Goal: Information Seeking & Learning: Learn about a topic

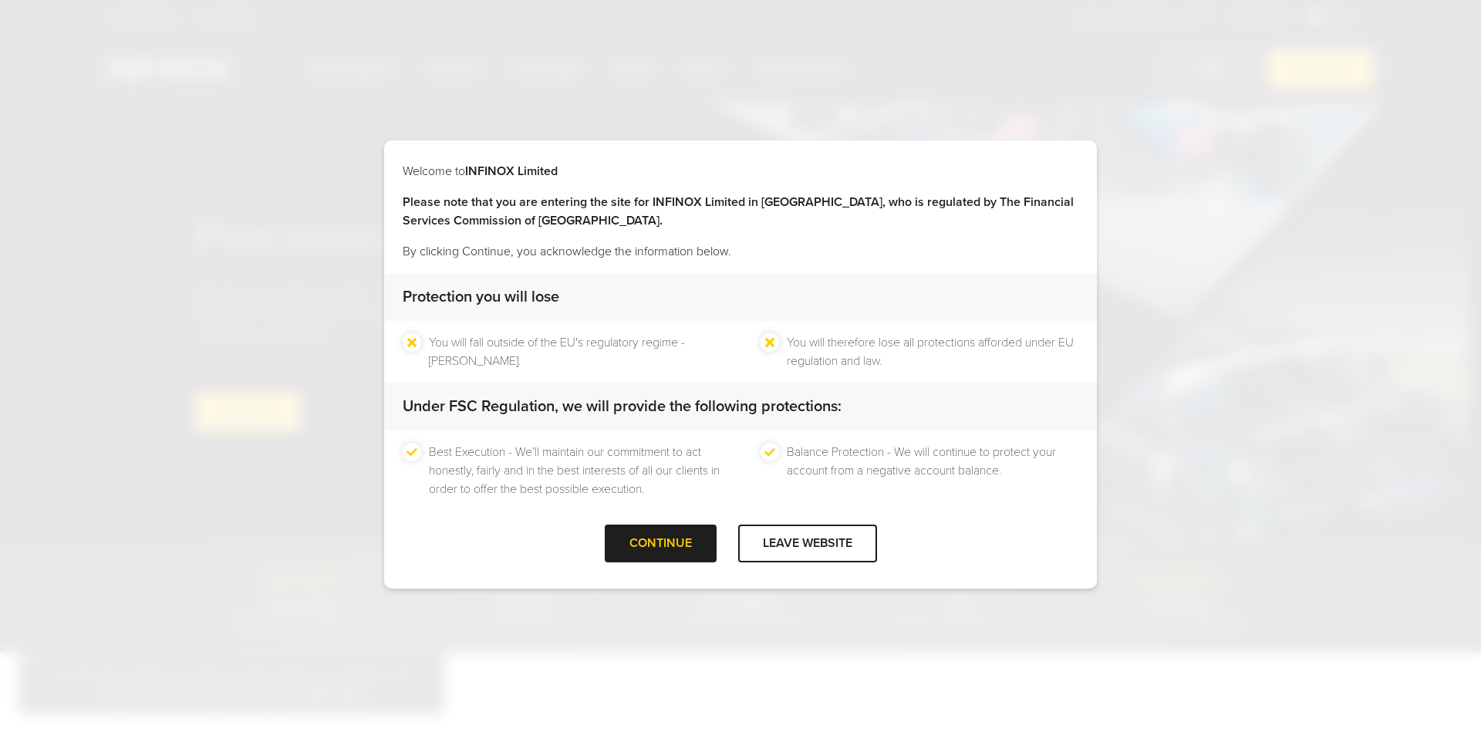
click at [703, 596] on div "Welcome to INFINOX Limited Please note that you are entering the site for INFIN…" at bounding box center [740, 364] width 1481 height 729
click at [639, 535] on div "CONTINUE" at bounding box center [661, 544] width 112 height 38
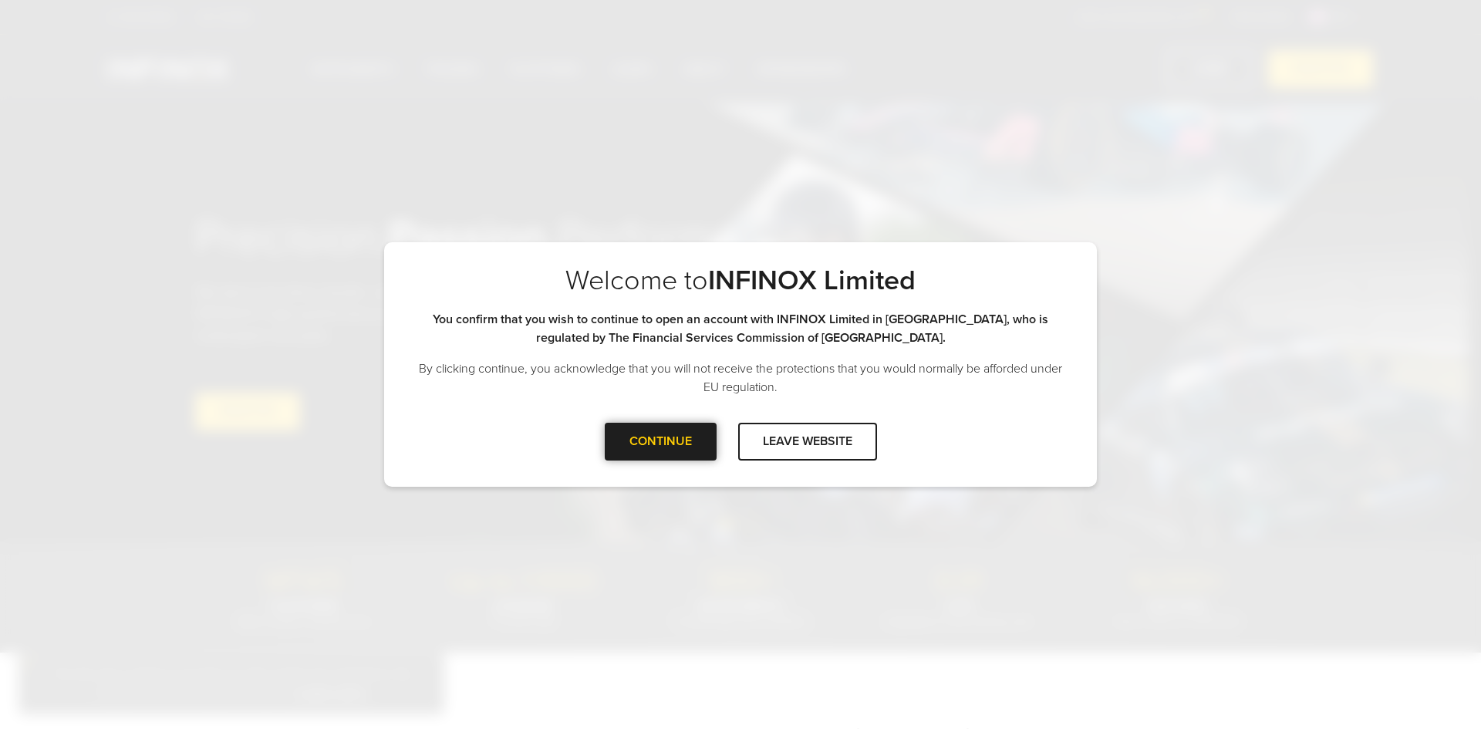
click at [660, 441] on div at bounding box center [660, 441] width 0 height 0
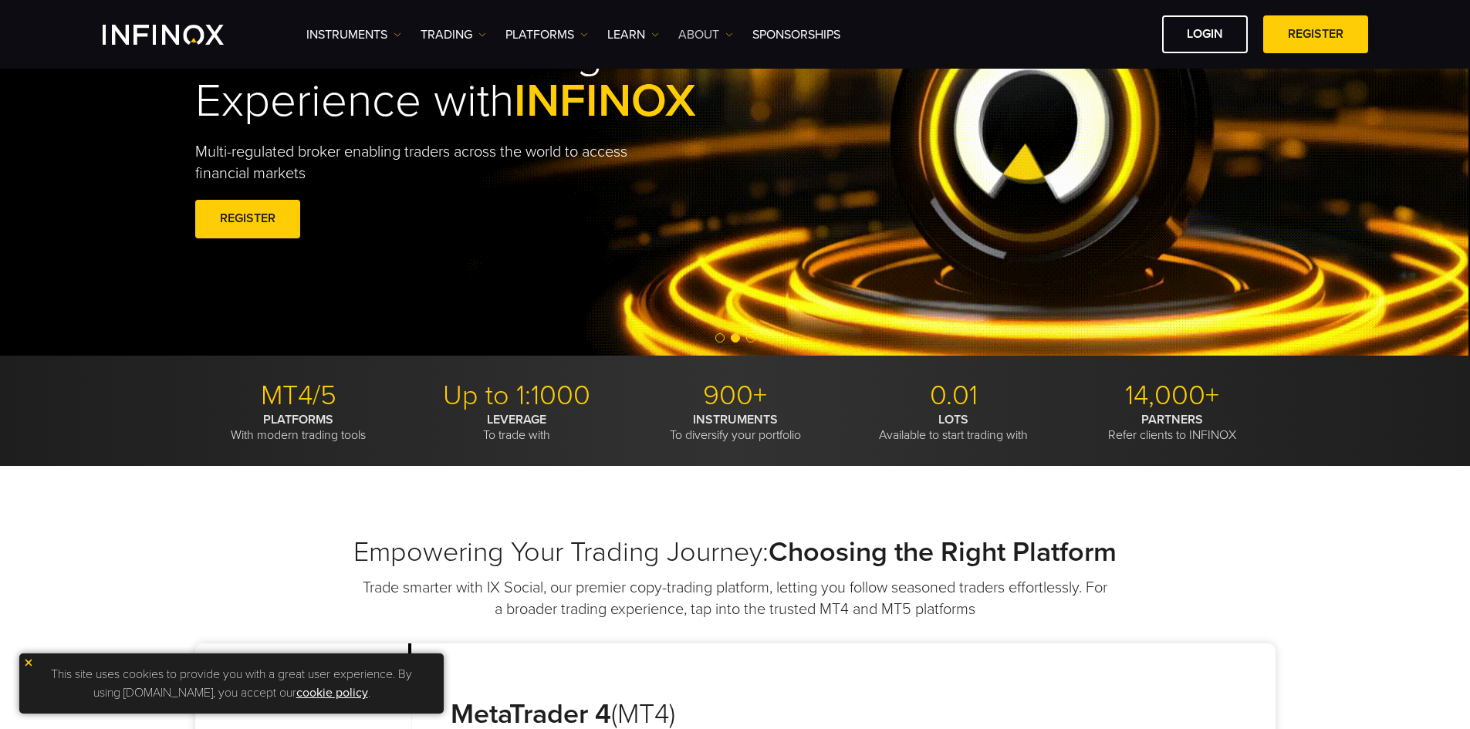
click at [714, 35] on link "ABOUT" at bounding box center [705, 34] width 55 height 19
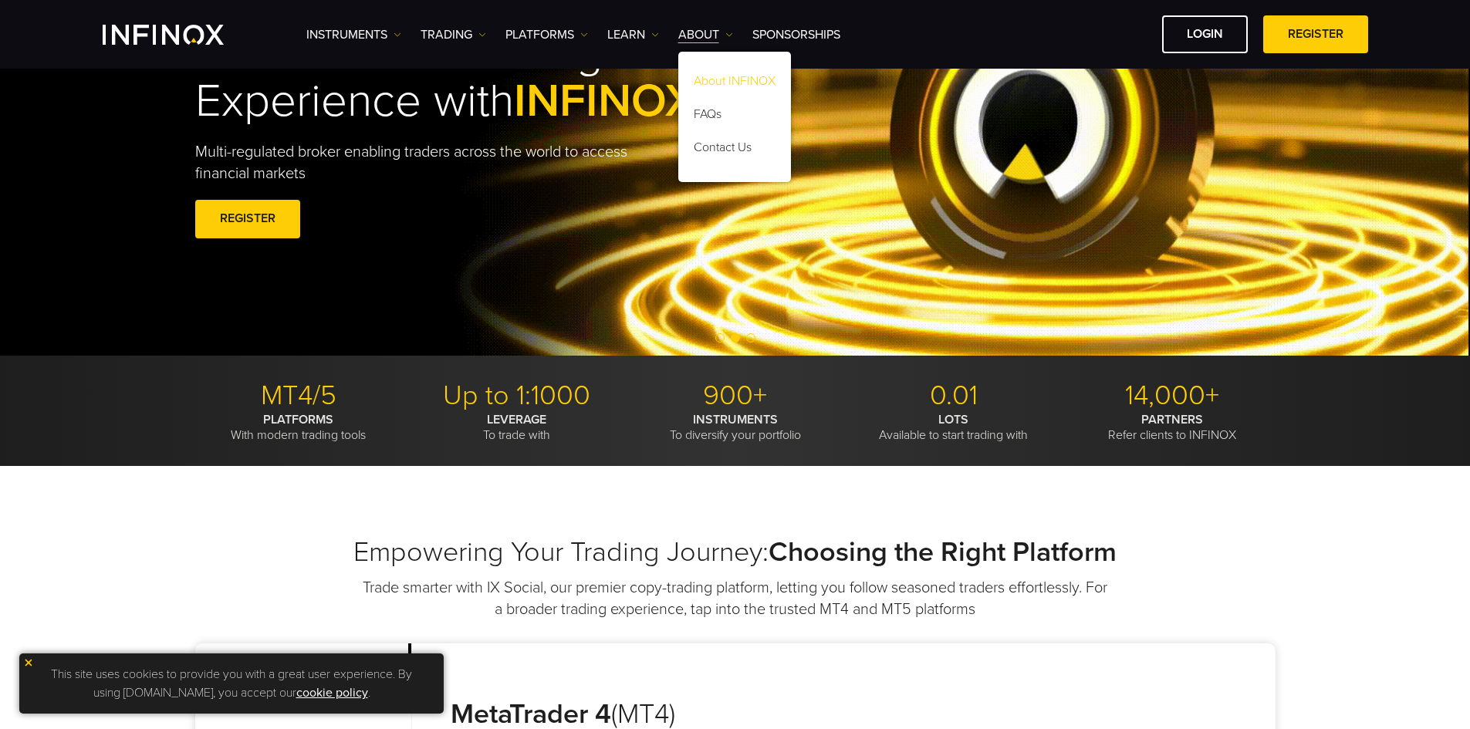
click at [714, 76] on link "About INFINOX" at bounding box center [734, 83] width 113 height 33
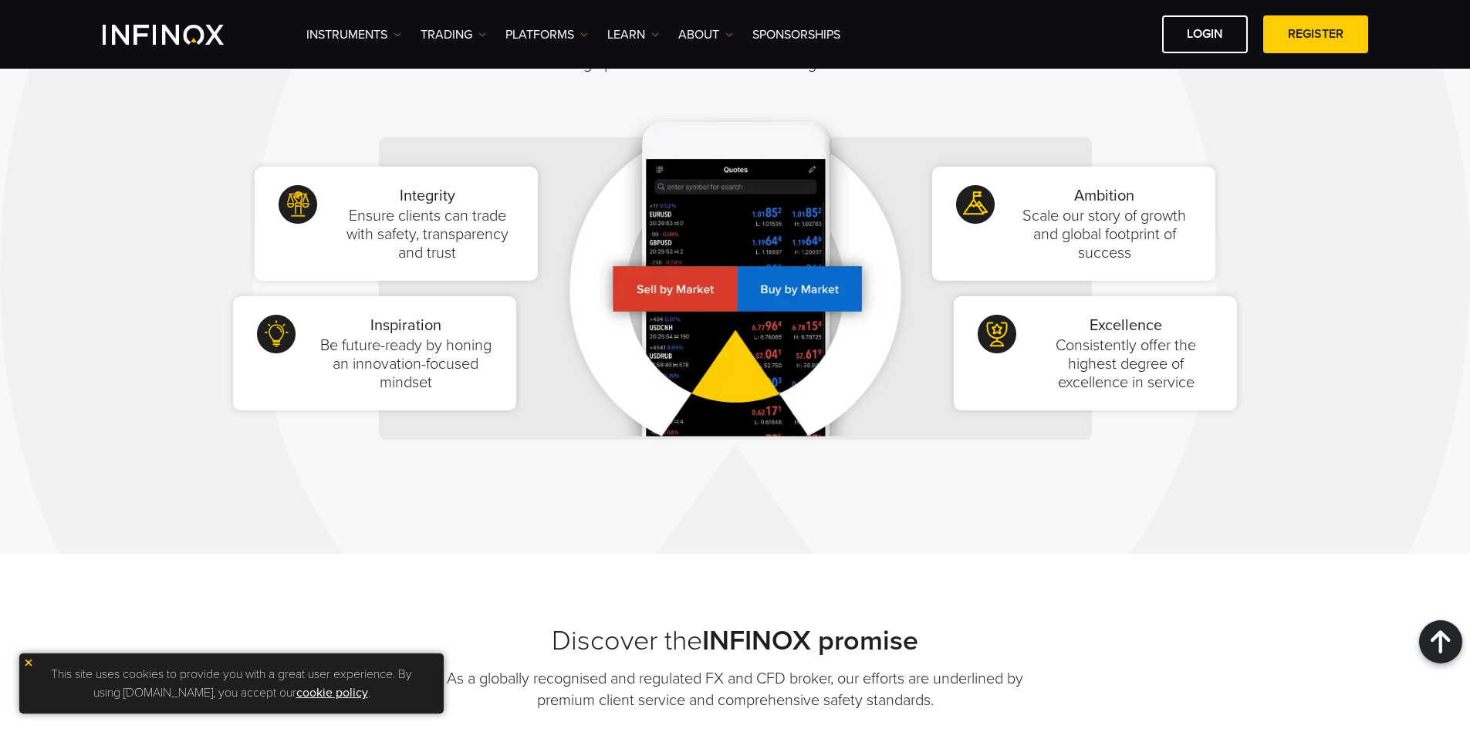
scroll to position [926, 0]
